Goal: Task Accomplishment & Management: Manage account settings

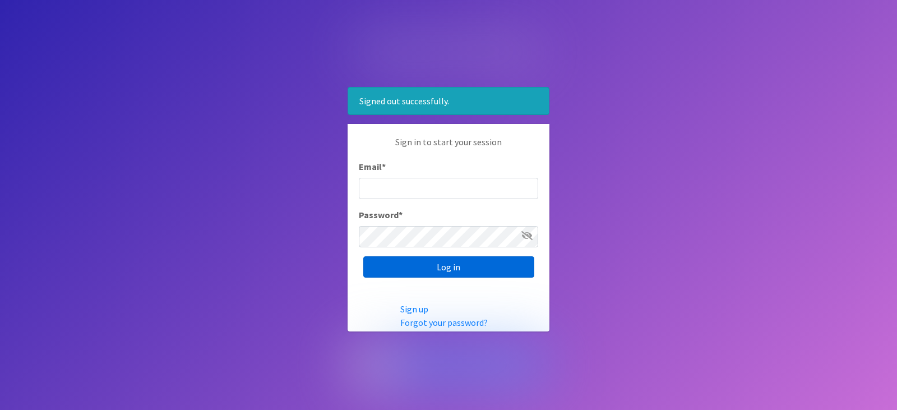
type input "[EMAIL_ADDRESS][DOMAIN_NAME]"
click at [472, 268] on input "Log in" at bounding box center [448, 266] width 171 height 21
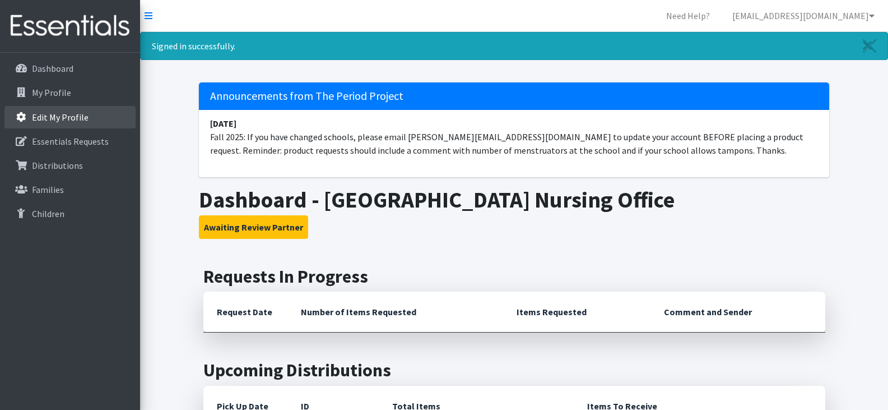
click at [73, 112] on p "Edit My Profile" at bounding box center [60, 117] width 57 height 11
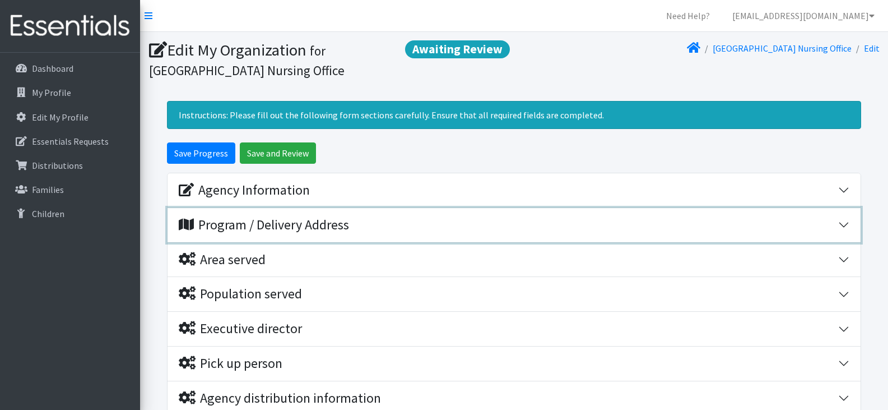
click at [845, 222] on button "Program / Delivery Address" at bounding box center [514, 225] width 693 height 34
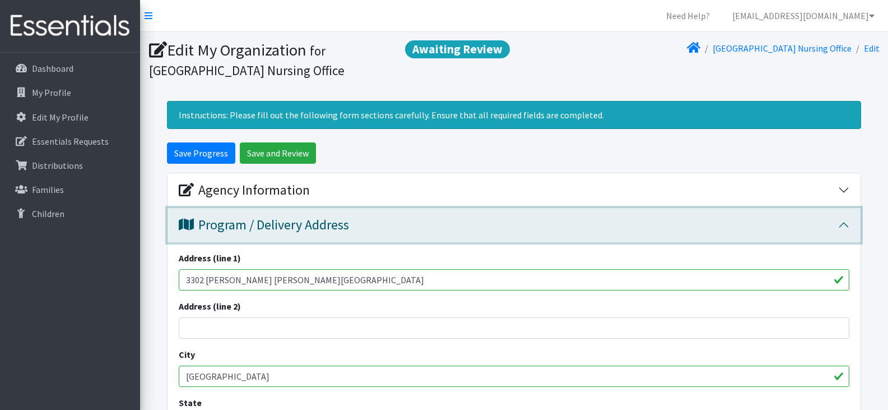
click at [845, 222] on button "Program / Delivery Address" at bounding box center [514, 225] width 693 height 34
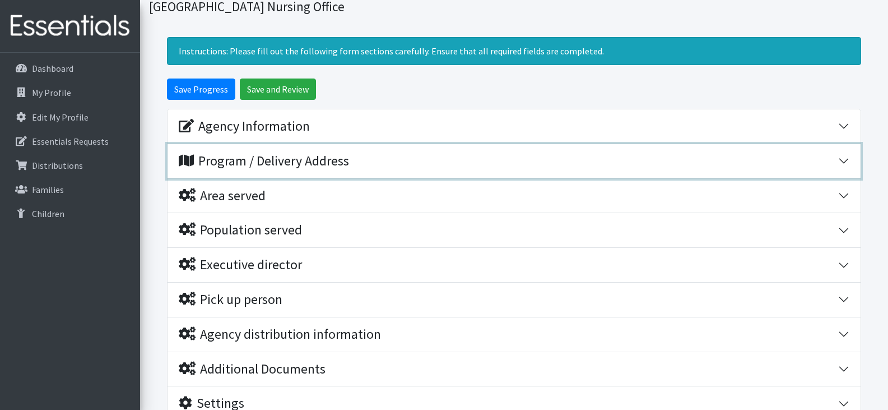
scroll to position [71, 0]
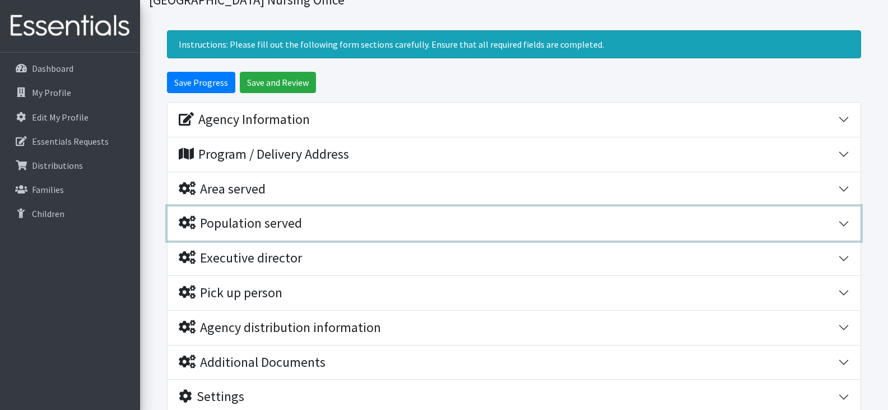
click at [843, 224] on button "Population served" at bounding box center [514, 223] width 693 height 34
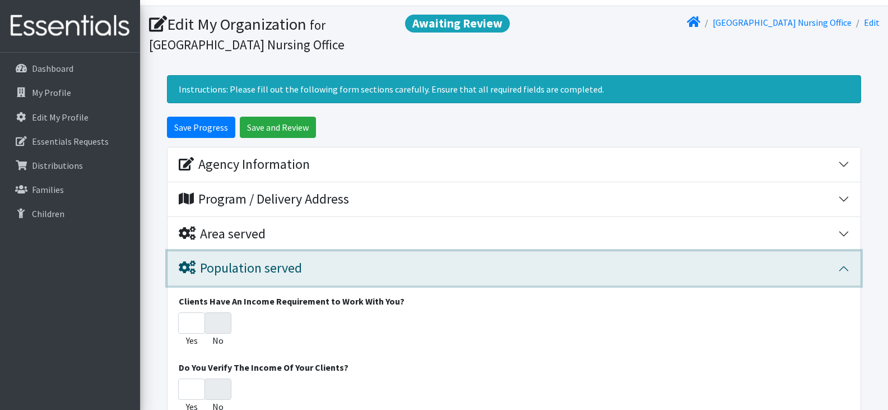
scroll to position [20, 0]
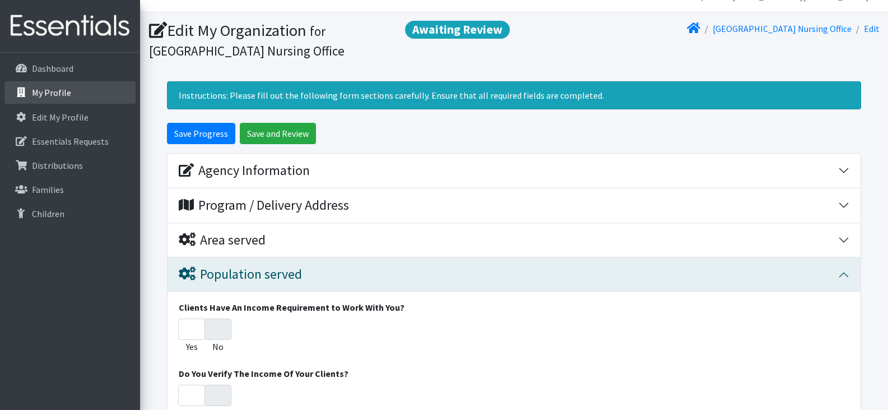
click at [54, 91] on p "My Profile" at bounding box center [51, 92] width 39 height 11
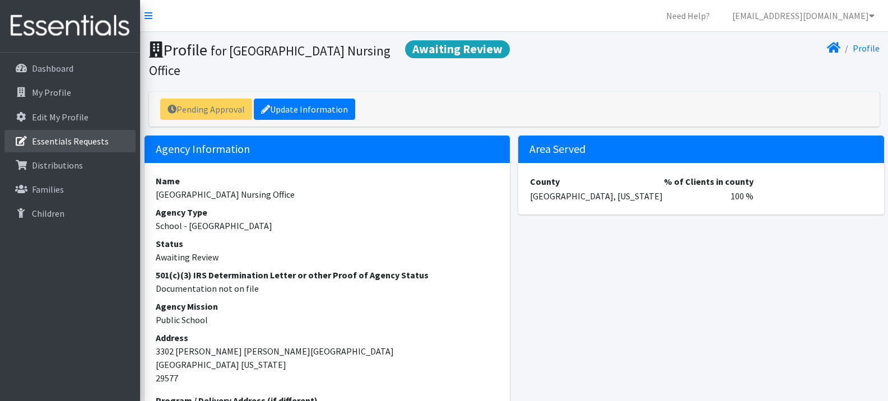
click at [88, 137] on p "Essentials Requests" at bounding box center [70, 141] width 77 height 11
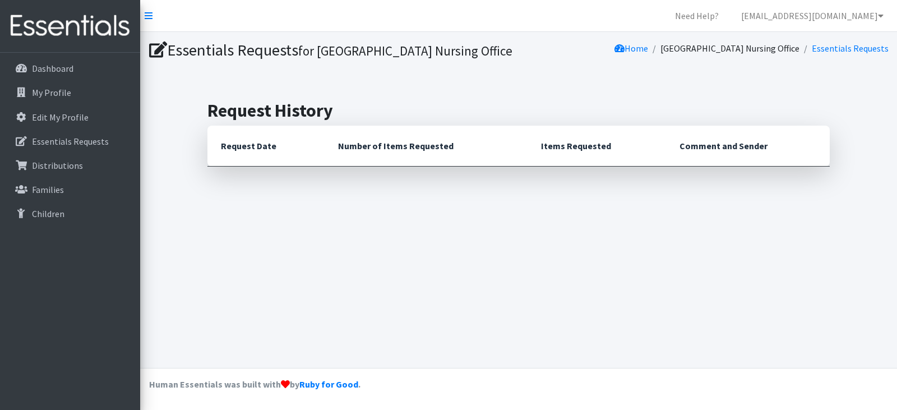
click at [245, 166] on th "Request Date" at bounding box center [265, 146] width 117 height 41
click at [73, 164] on p "Distributions" at bounding box center [57, 165] width 51 height 11
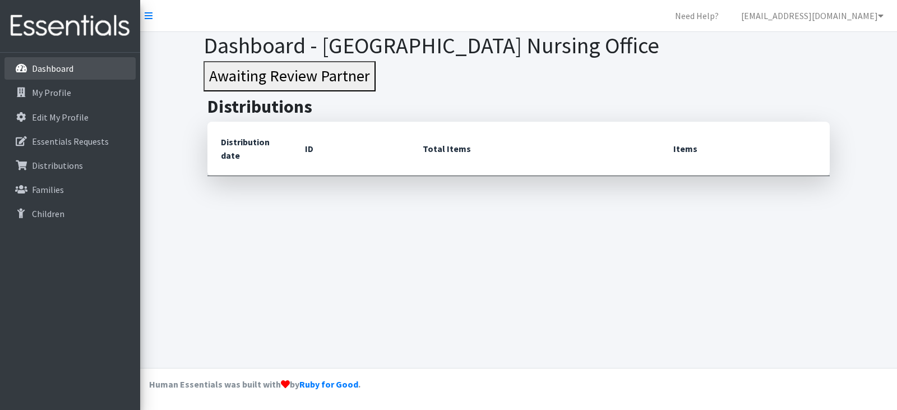
click at [75, 67] on link "Dashboard" at bounding box center [69, 68] width 131 height 22
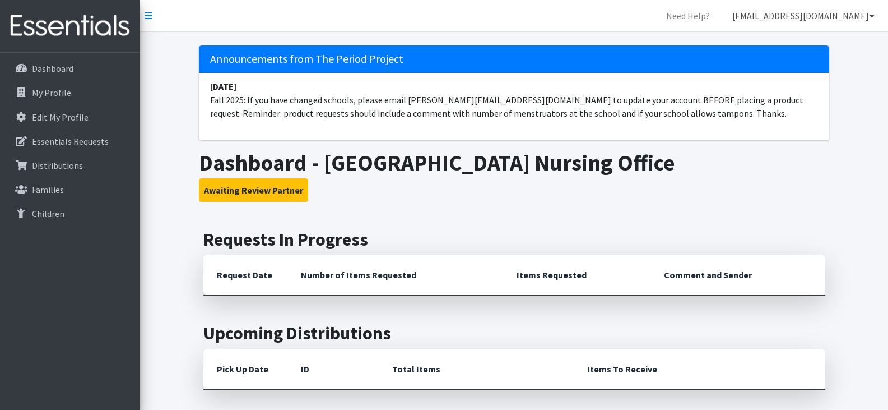
click at [860, 15] on link "[EMAIL_ADDRESS][DOMAIN_NAME]" at bounding box center [803, 15] width 160 height 22
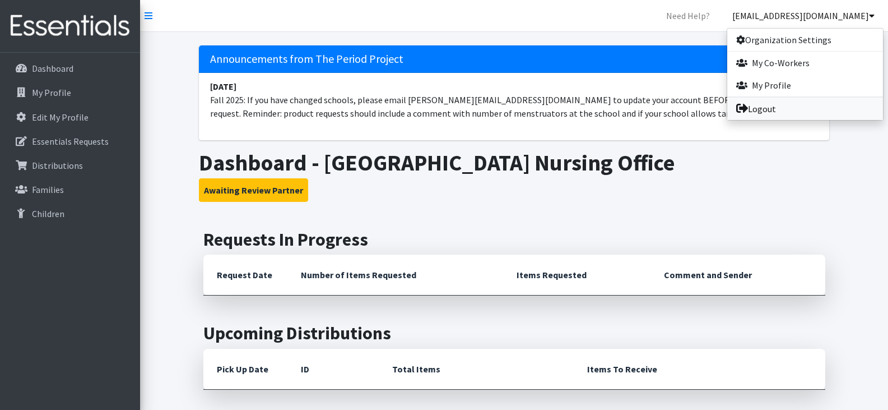
click at [813, 110] on link "Logout" at bounding box center [805, 109] width 156 height 22
